Goal: Task Accomplishment & Management: Manage account settings

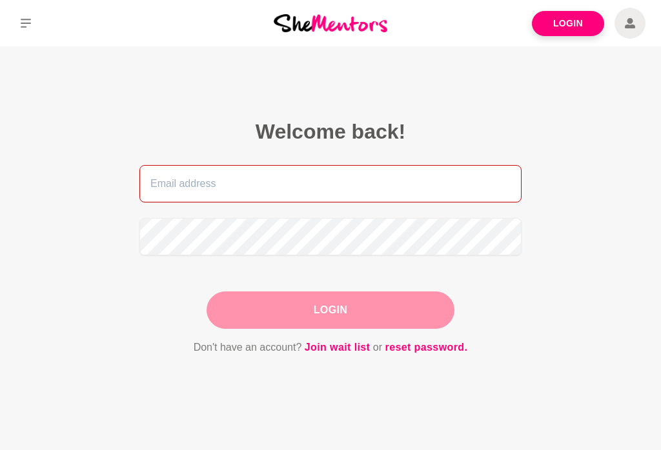
click at [350, 191] on input "email" at bounding box center [330, 183] width 382 height 37
type input "sue.wald.personal@gmail.com"
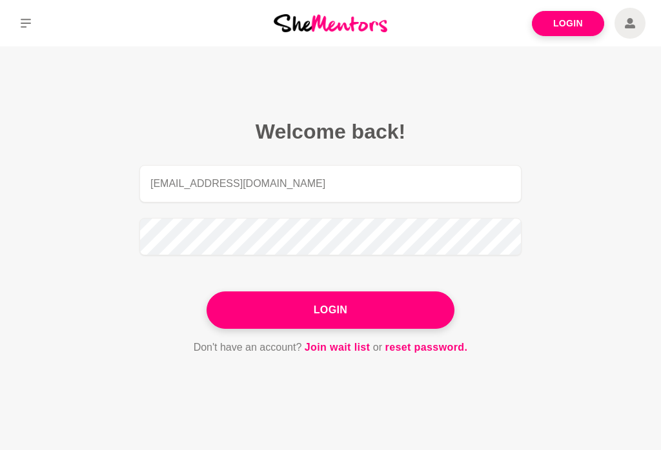
click at [330, 310] on button "Login" at bounding box center [330, 310] width 248 height 37
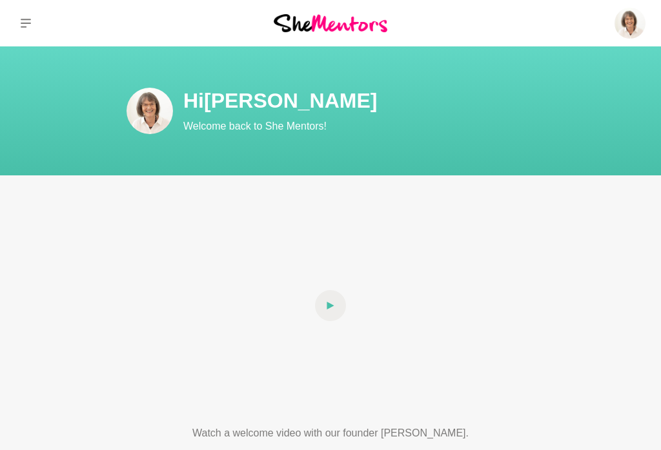
click at [27, 32] on button at bounding box center [26, 23] width 52 height 46
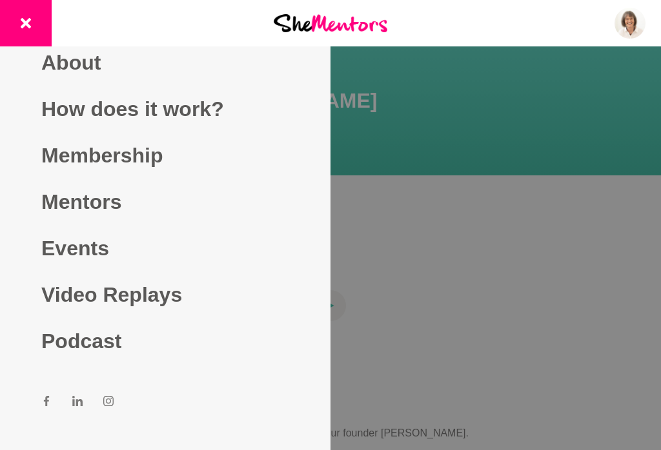
click at [0, 0] on p "Membership" at bounding box center [0, 0] width 0 height 0
